Goal: Understand process/instructions: Learn how to perform a task or action

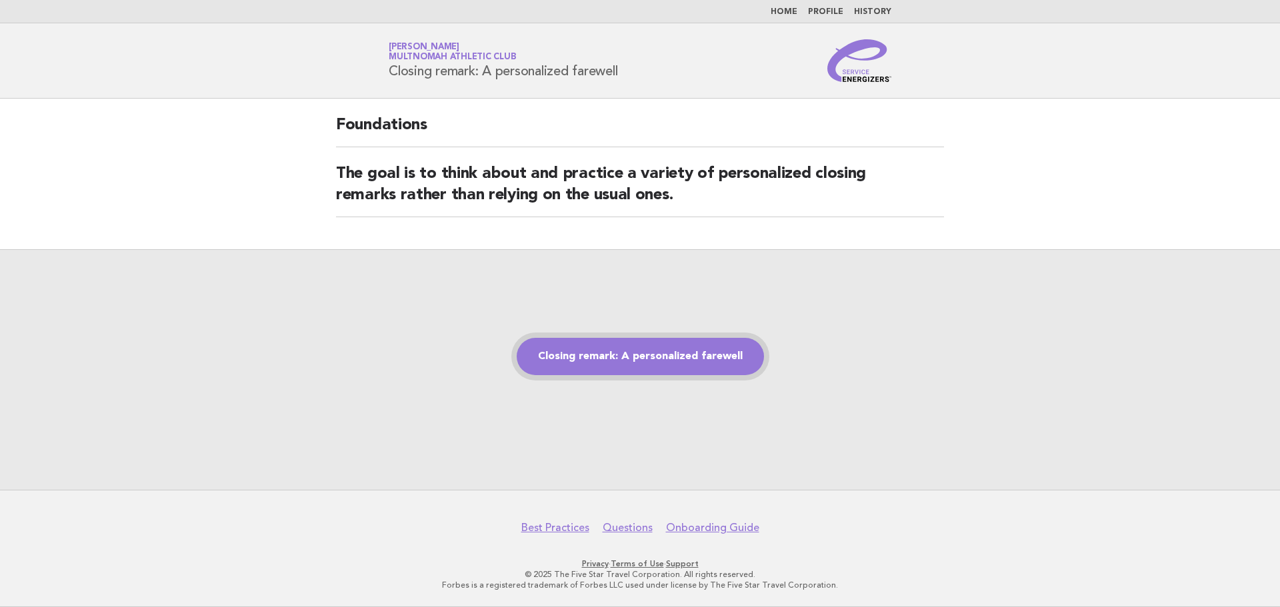
click at [651, 369] on link "Closing remark: A personalized farewell" at bounding box center [640, 356] width 247 height 37
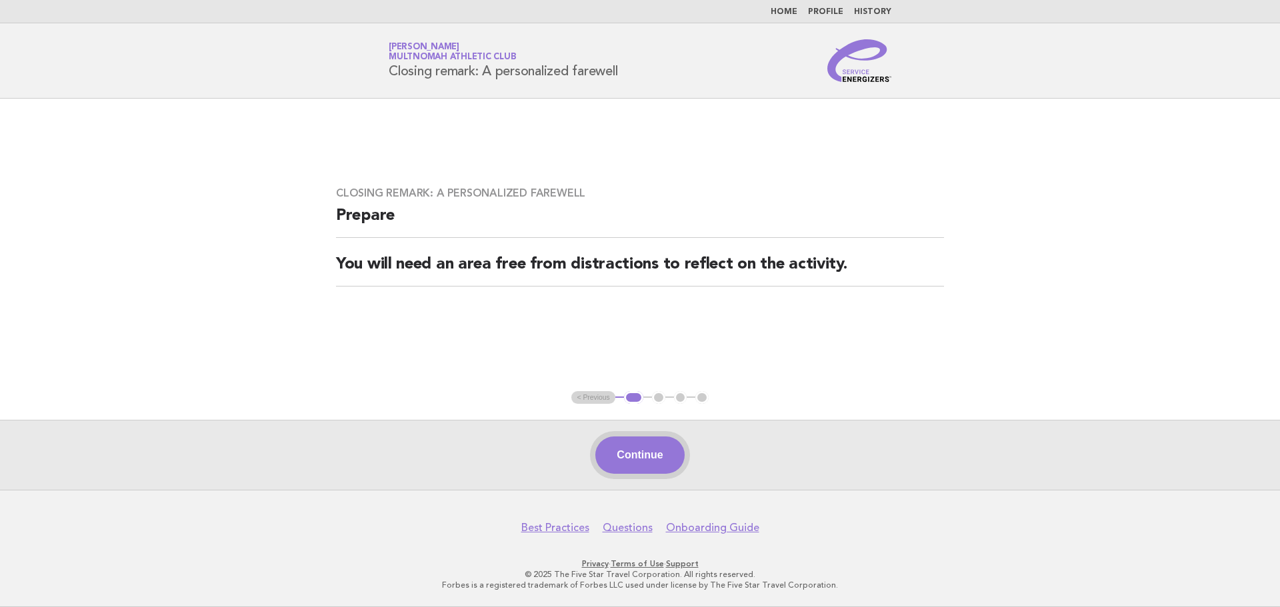
click at [639, 455] on button "Continue" at bounding box center [639, 455] width 89 height 37
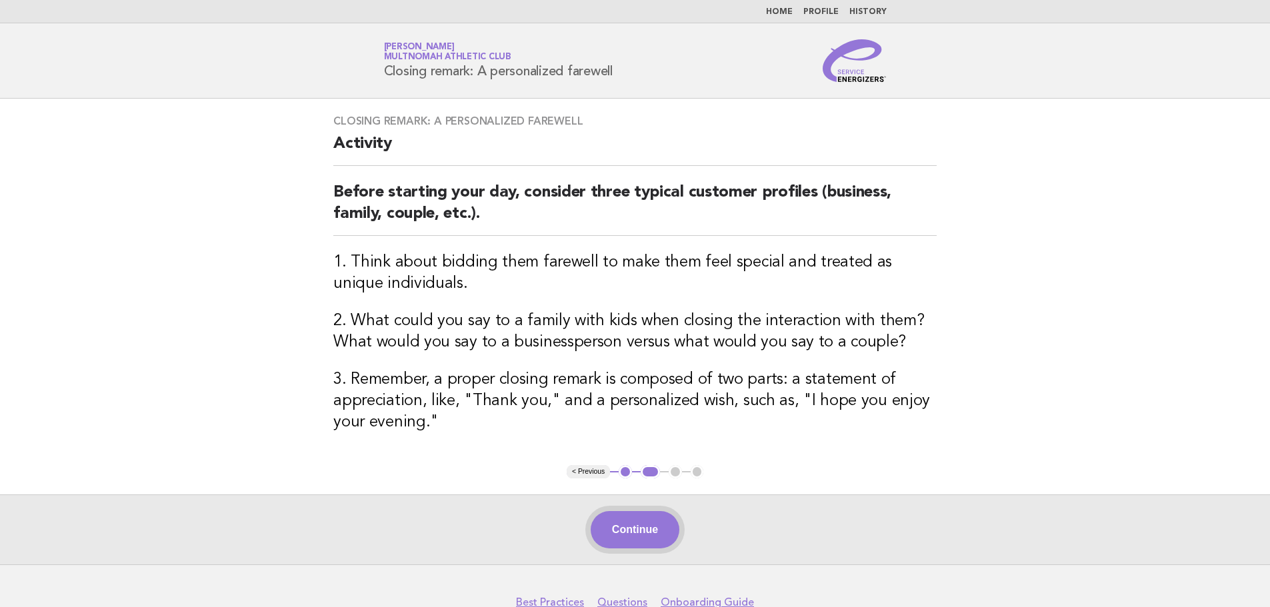
click at [646, 519] on button "Continue" at bounding box center [635, 529] width 89 height 37
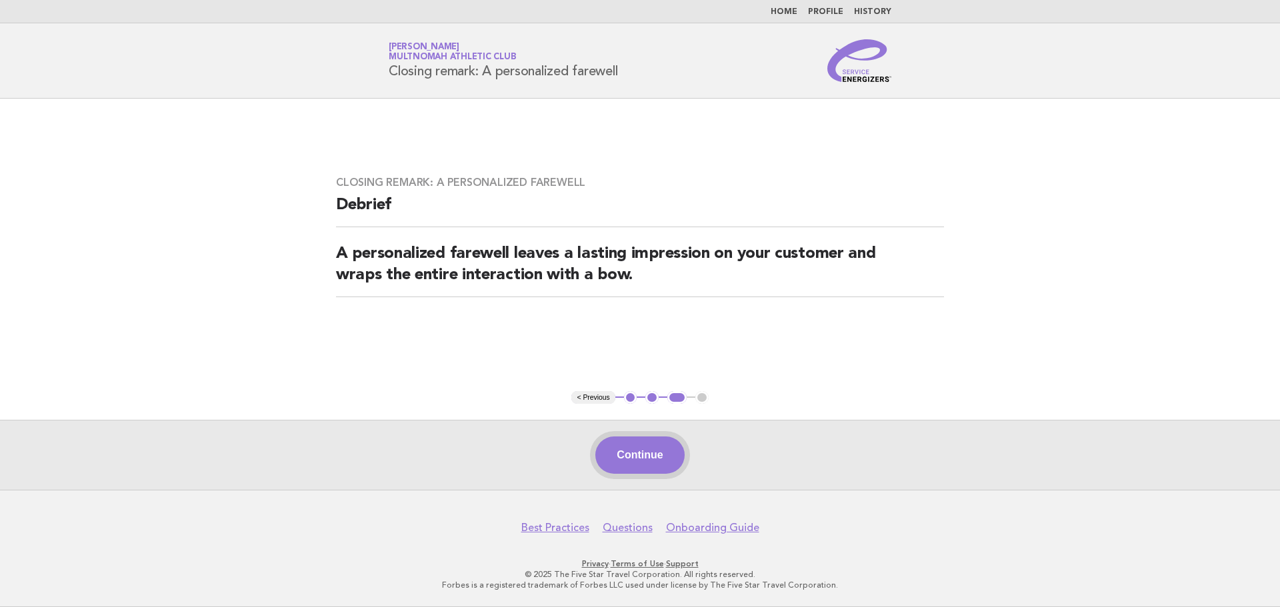
click at [643, 459] on button "Continue" at bounding box center [639, 455] width 89 height 37
